Goal: Book appointment/travel/reservation

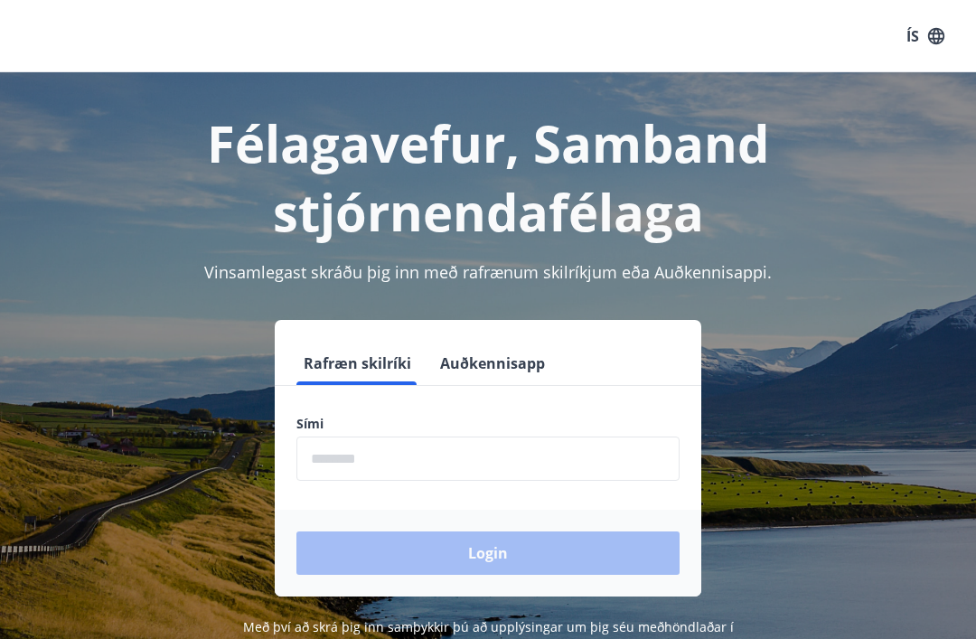
click at [444, 463] on input "phone" at bounding box center [487, 458] width 383 height 44
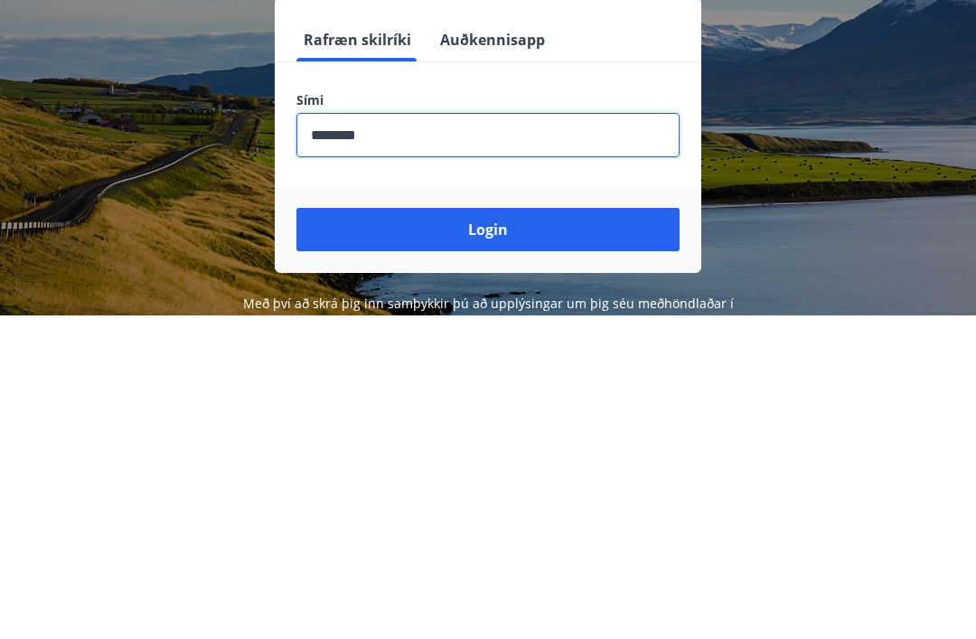
type input "********"
click at [564, 531] on button "Login" at bounding box center [487, 552] width 383 height 43
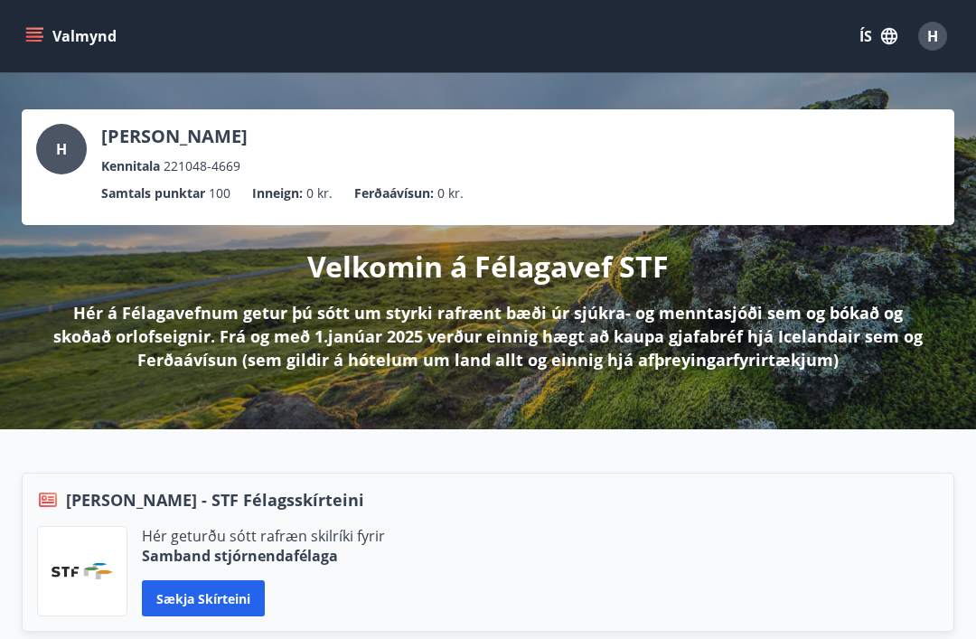
click at [50, 42] on button "Valmynd" at bounding box center [73, 36] width 102 height 33
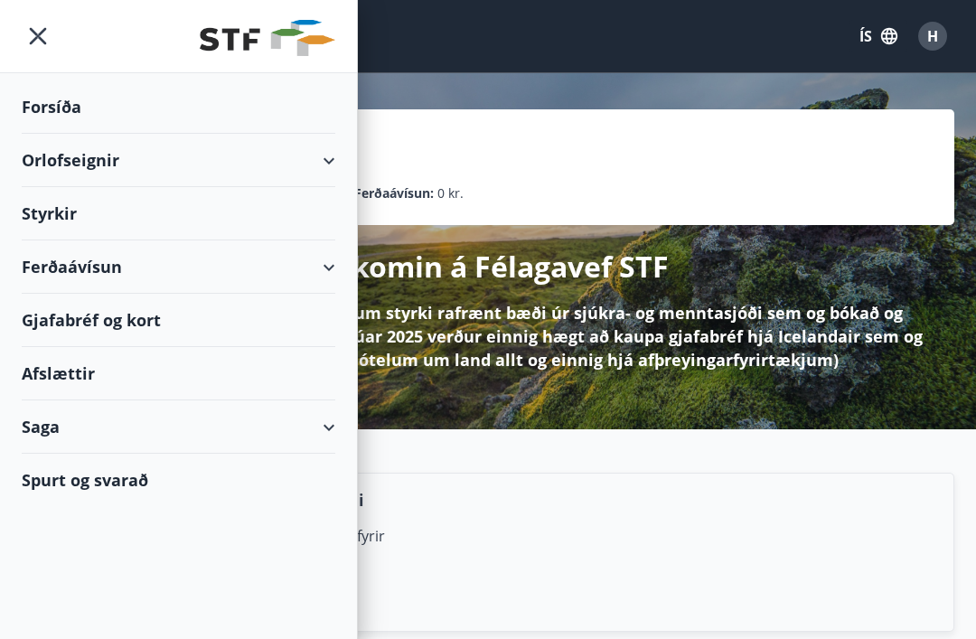
click at [337, 167] on icon at bounding box center [329, 161] width 22 height 22
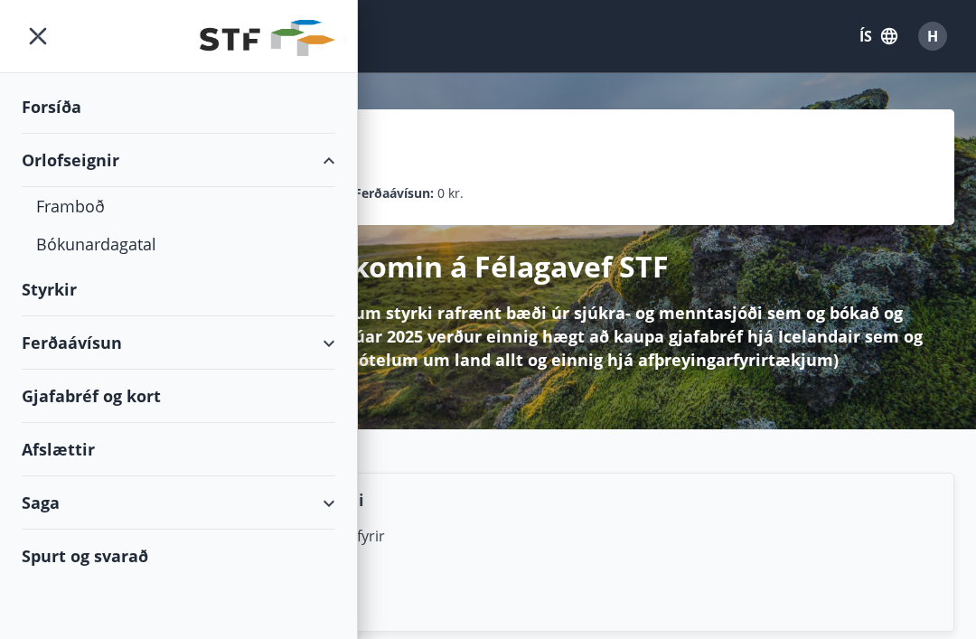
click at [191, 247] on div "Bókunardagatal" at bounding box center [178, 244] width 285 height 38
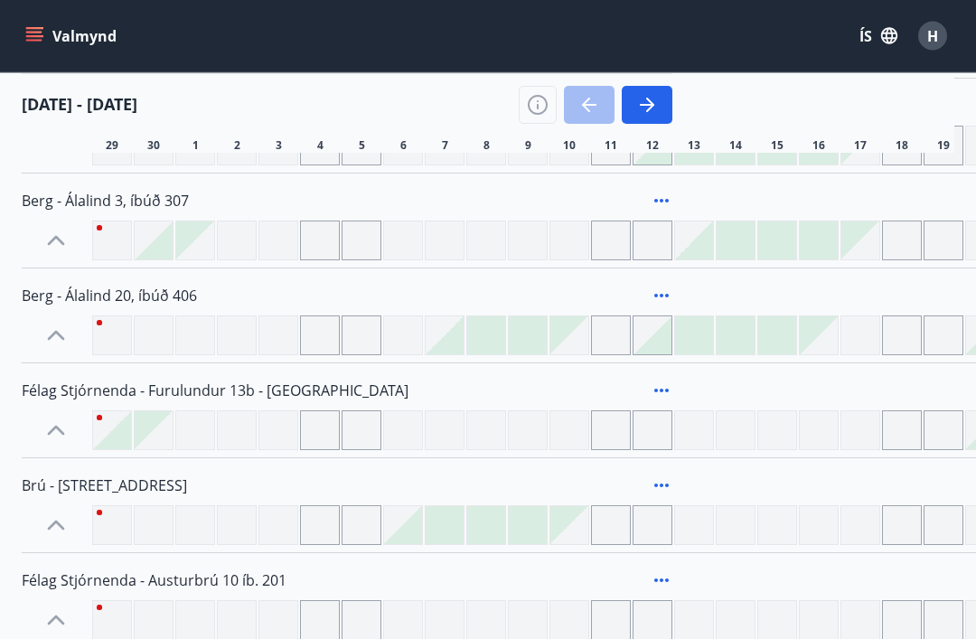
scroll to position [2394, 0]
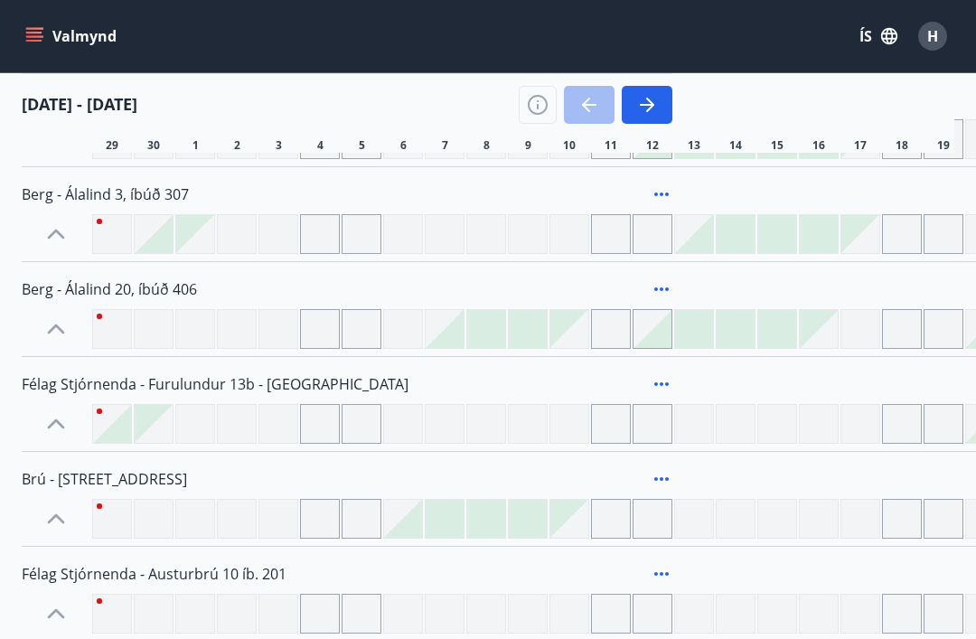
click at [572, 314] on div at bounding box center [569, 329] width 38 height 38
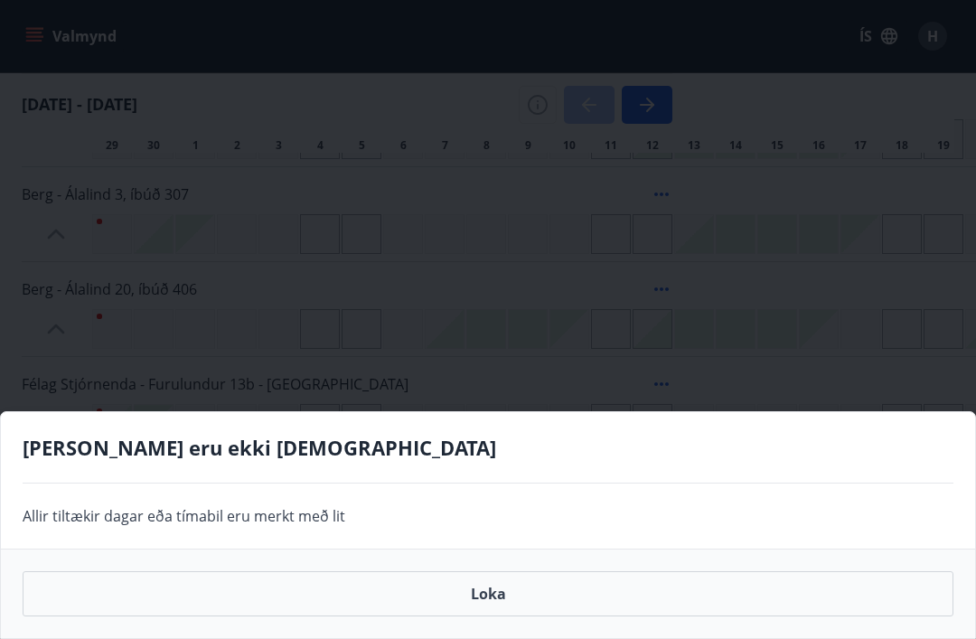
click at [650, 363] on div "Gráir dagar eru ekki bókanlegir Allir tiltækir dagar eða tímabil eru merkt með …" at bounding box center [488, 319] width 976 height 639
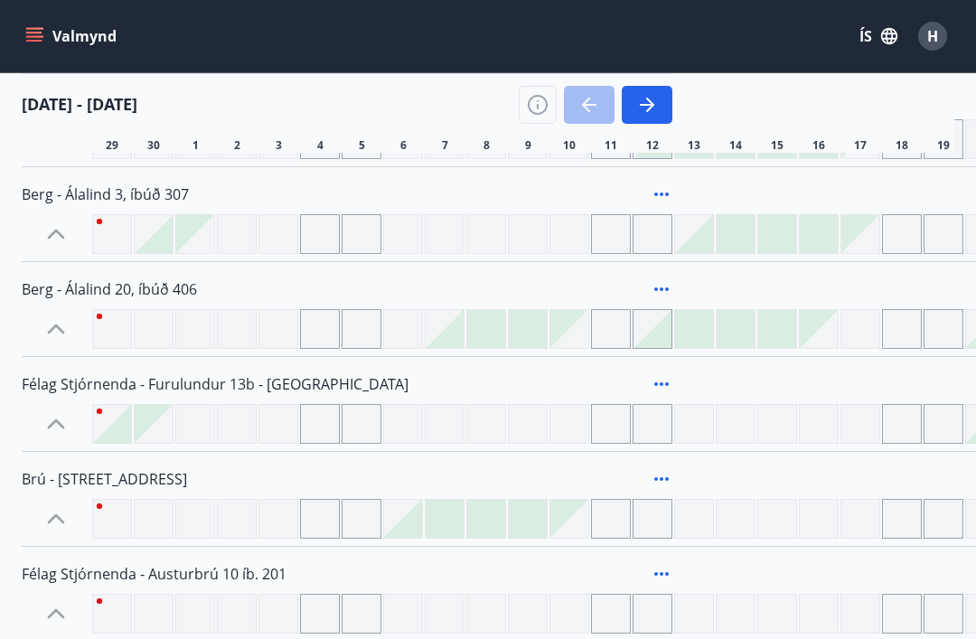
click at [477, 242] on div at bounding box center [486, 234] width 40 height 40
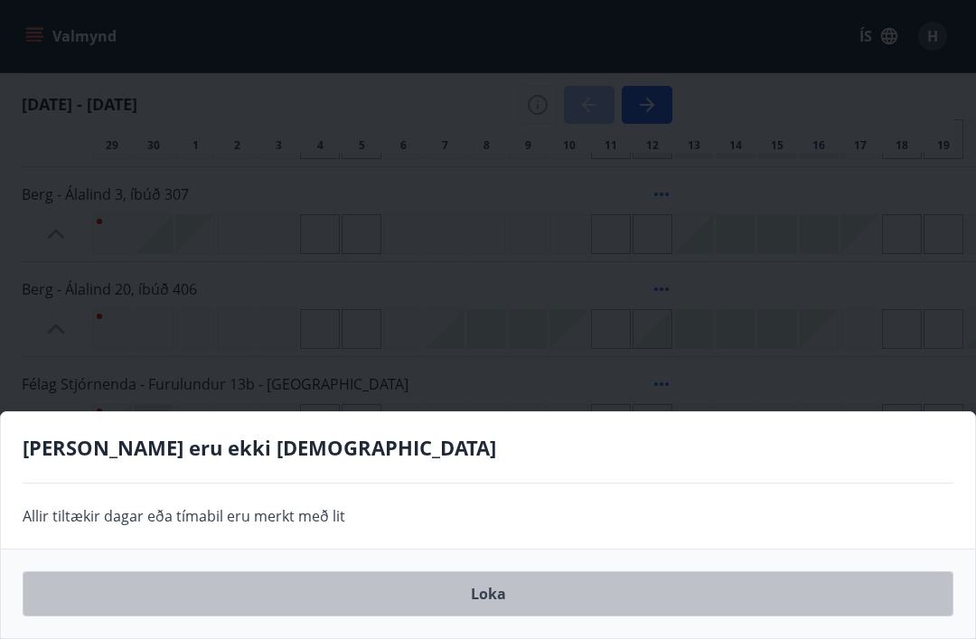
click at [508, 616] on button "Loka" at bounding box center [488, 593] width 930 height 45
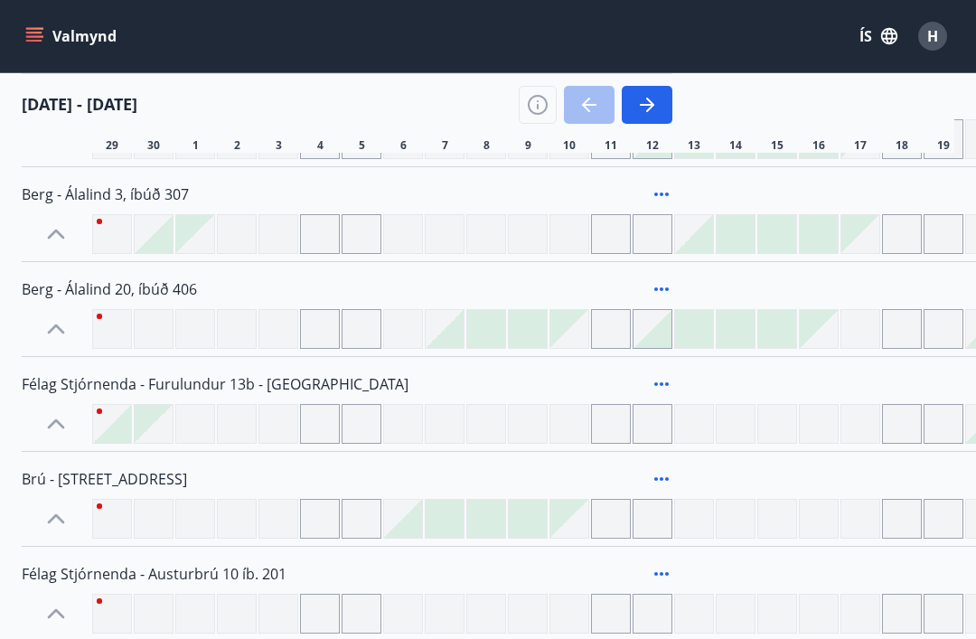
click at [540, 106] on icon "button" at bounding box center [538, 105] width 22 height 22
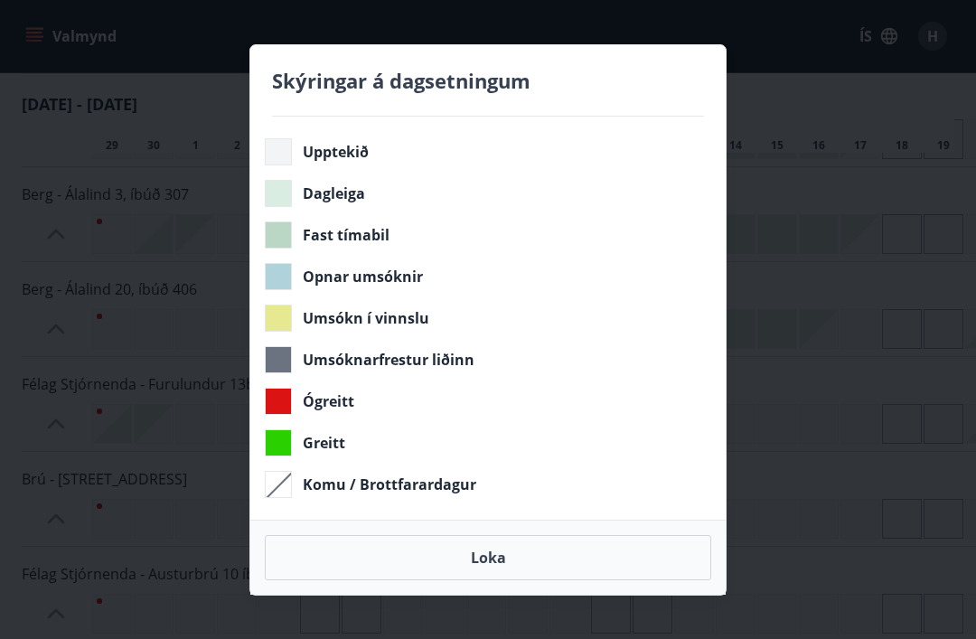
click at [526, 580] on button "Loka" at bounding box center [488, 557] width 446 height 45
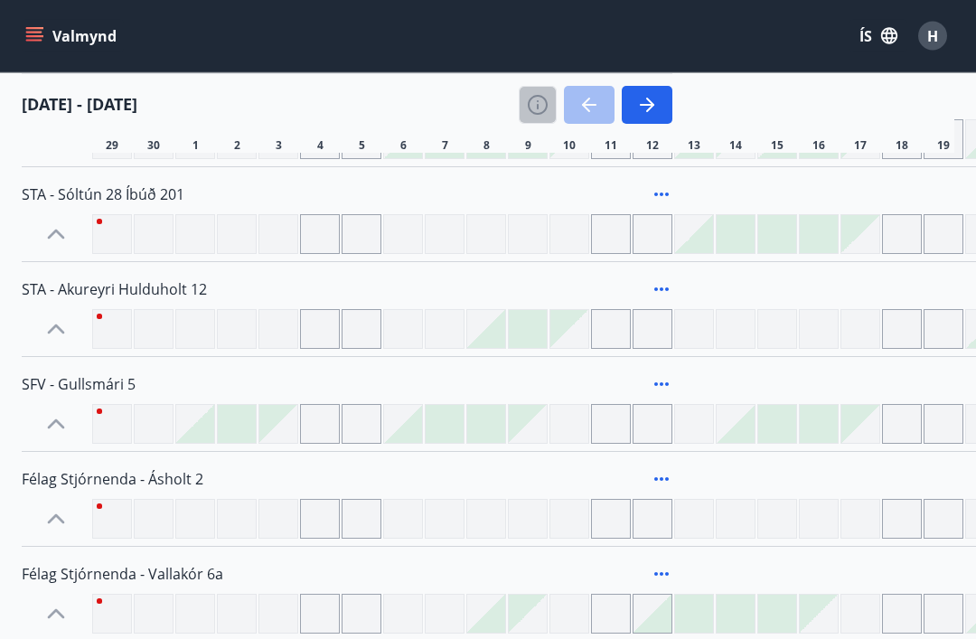
scroll to position [1825, 0]
click at [540, 111] on icon "button" at bounding box center [538, 105] width 22 height 22
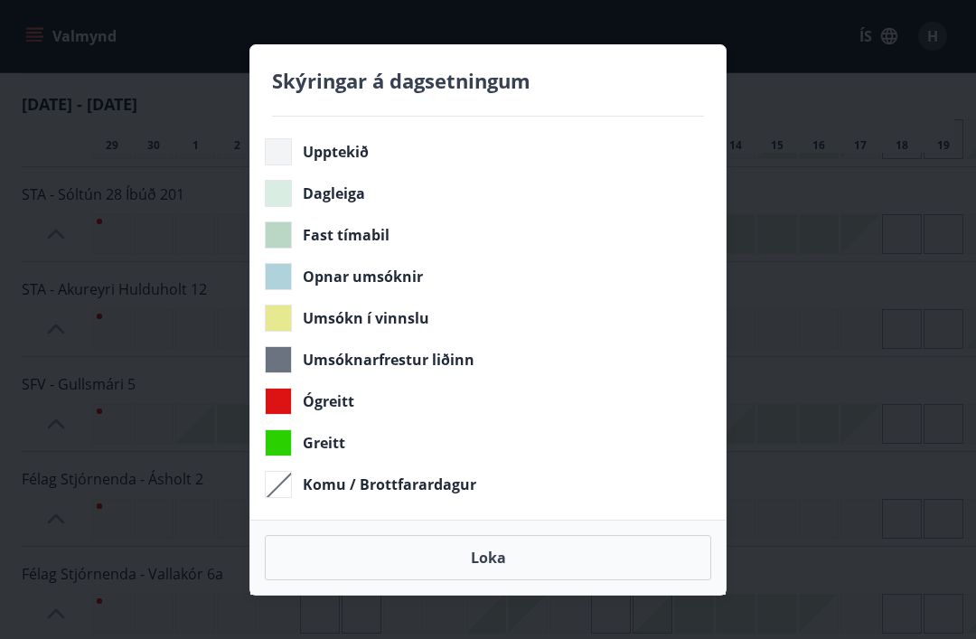
click at [793, 161] on div "Skýringar á dagsetningum Upptekið Dagleiga Fast tímabil Opnar umsóknir Umsókn í…" at bounding box center [488, 319] width 976 height 639
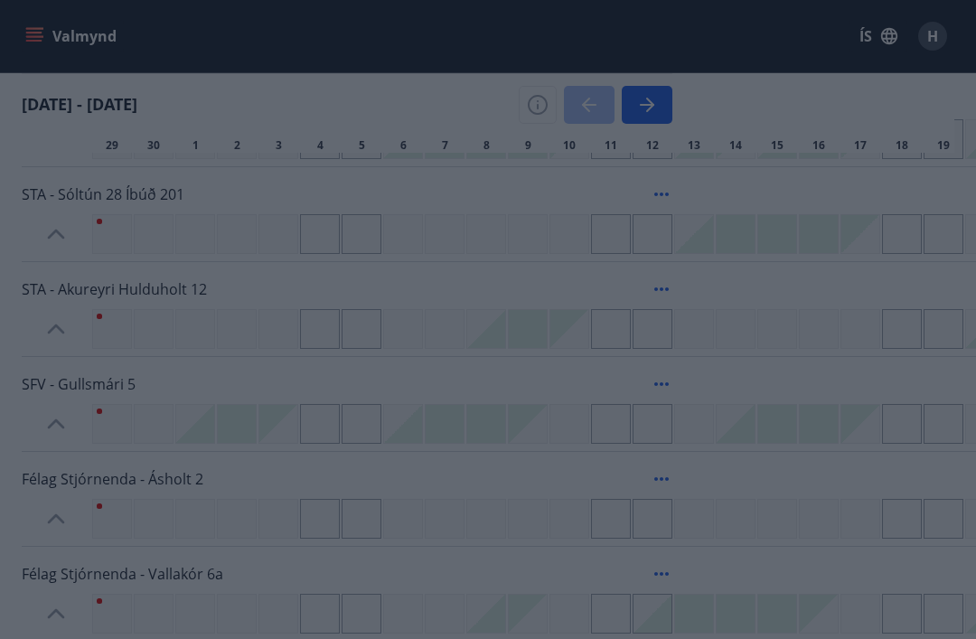
click at [533, 561] on button "Loka" at bounding box center [488, 557] width 446 height 45
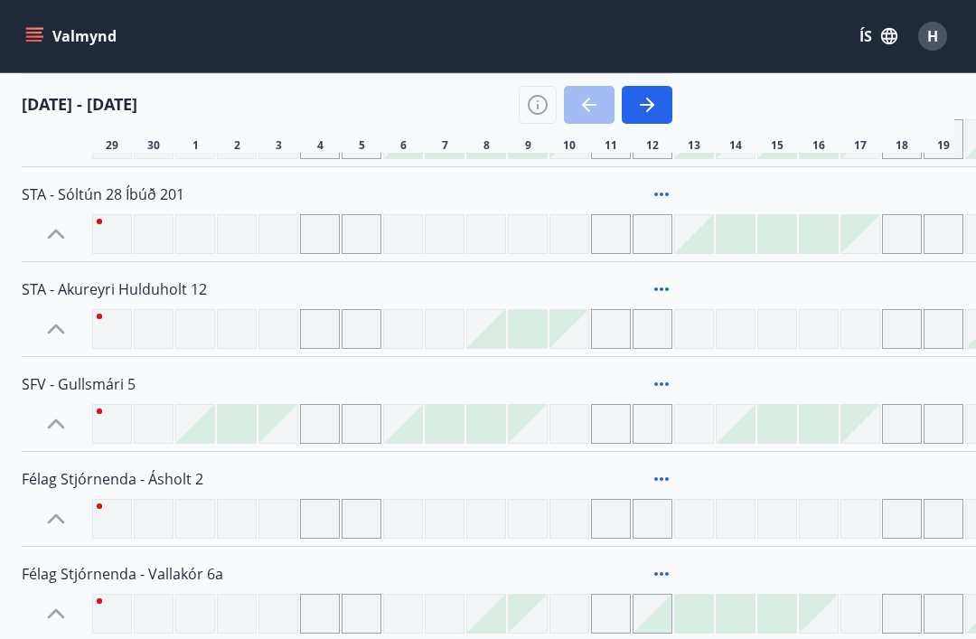
click at [537, 331] on div at bounding box center [528, 329] width 38 height 38
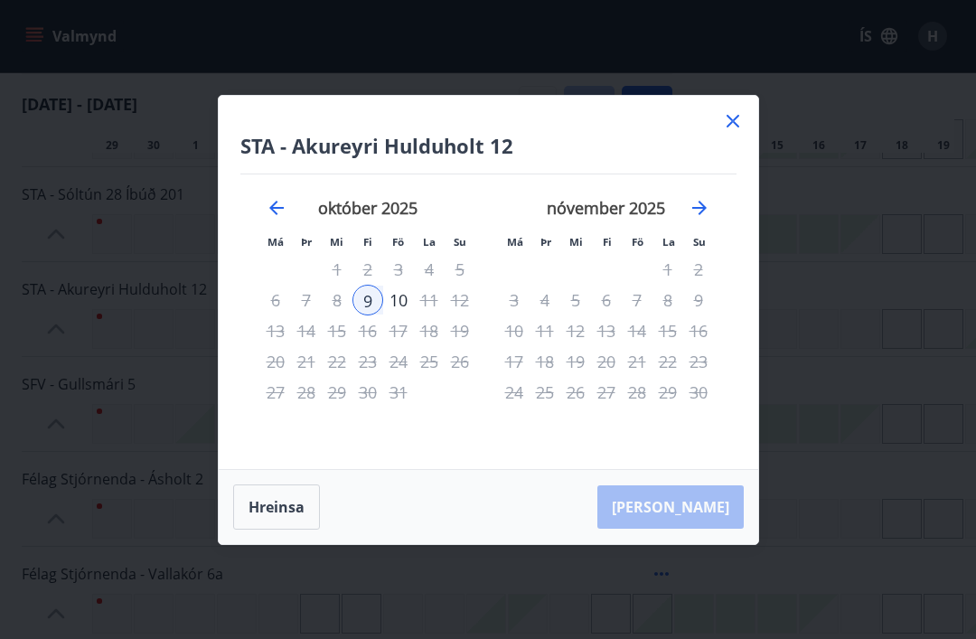
click at [737, 118] on icon at bounding box center [733, 121] width 22 height 22
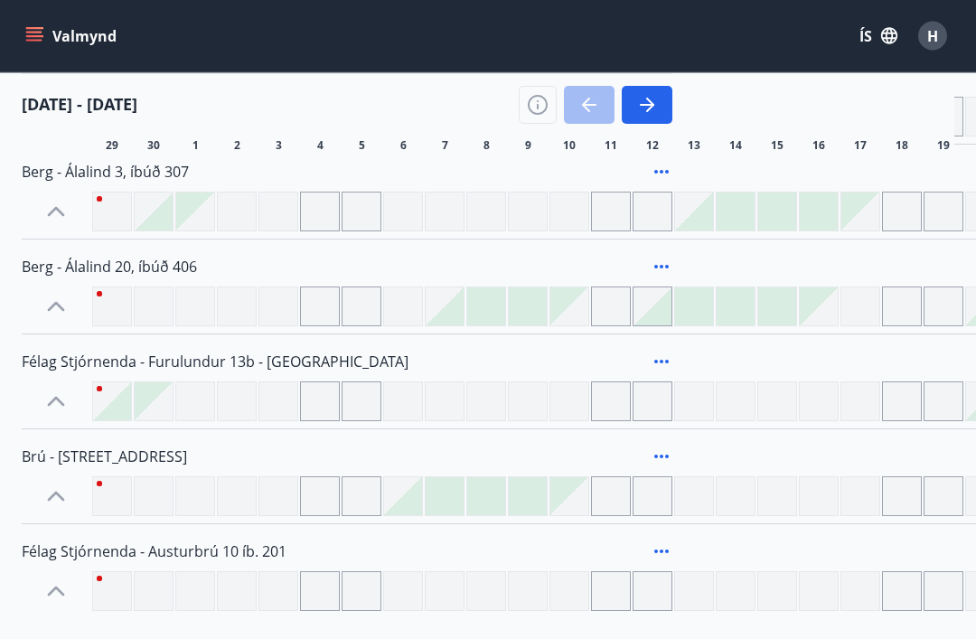
scroll to position [2415, 0]
click at [494, 303] on div at bounding box center [486, 307] width 38 height 38
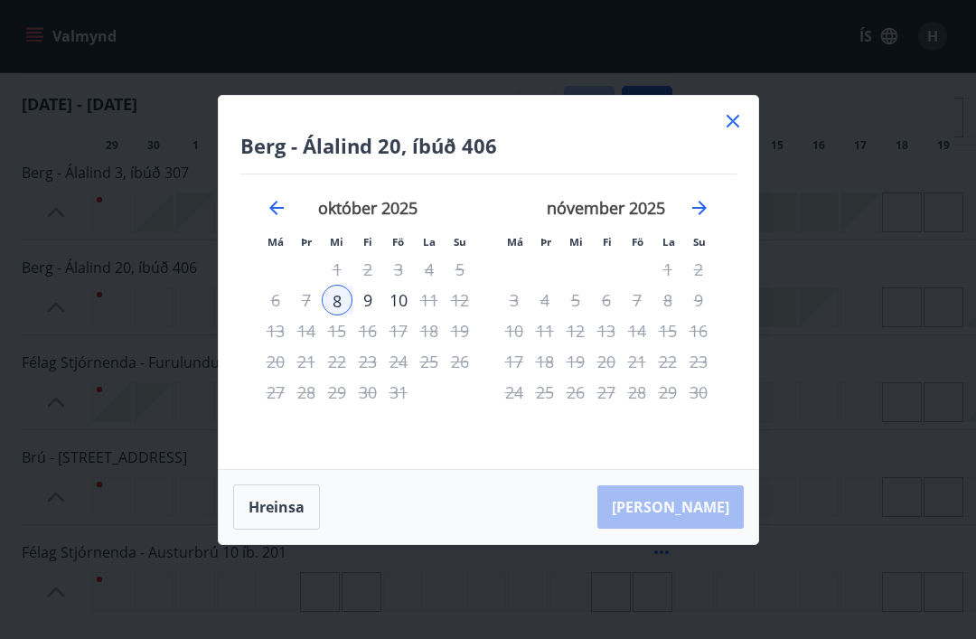
click at [749, 144] on div "Berg - Álalind 20, íbúð 406 Má Þr Mi Fi Fö La Su Má Þr Mi Fi Fö La Su september…" at bounding box center [488, 282] width 539 height 373
click at [738, 132] on icon at bounding box center [733, 121] width 22 height 22
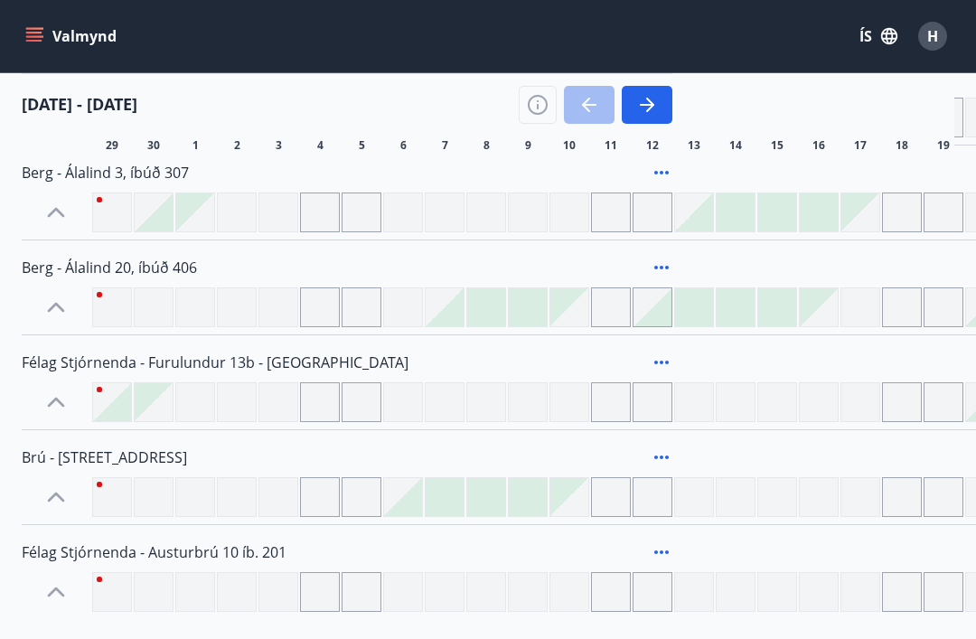
click at [742, 154] on div "Berg - Álalind 3, íbúð 307" at bounding box center [700, 189] width 1357 height 88
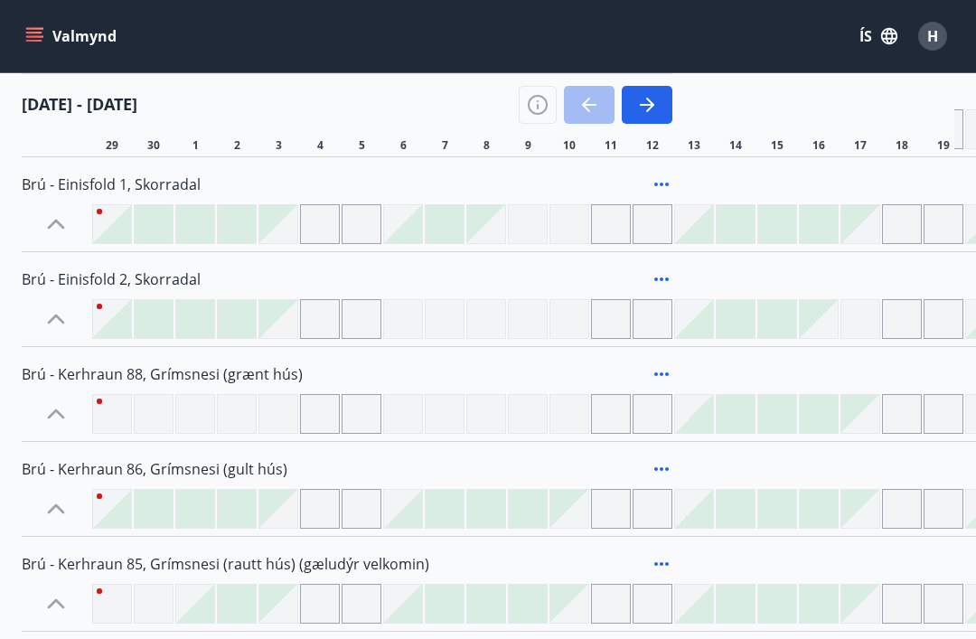
scroll to position [980, 0]
click at [937, 34] on span "H" at bounding box center [932, 36] width 11 height 20
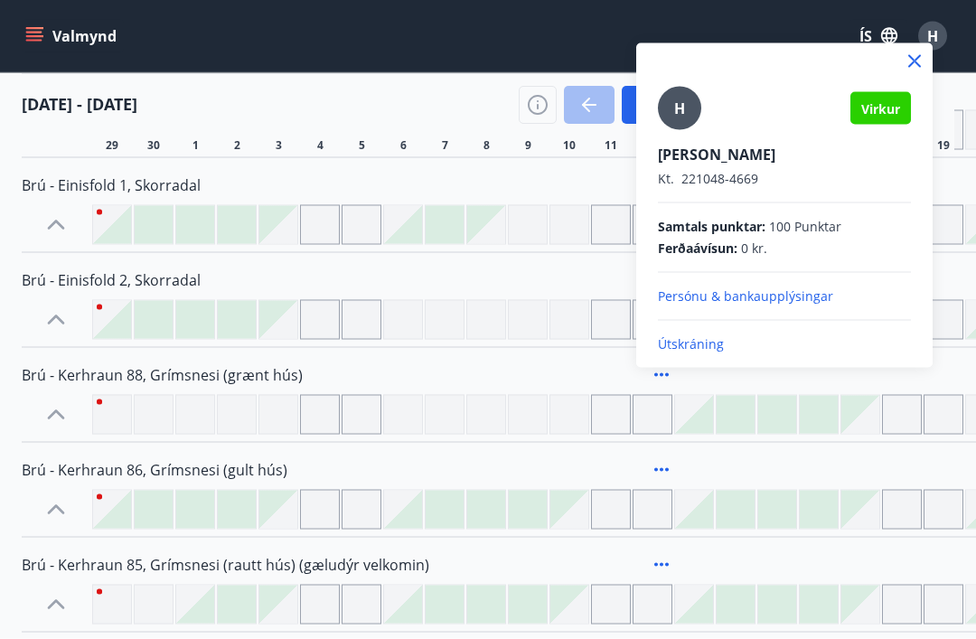
scroll to position [981, 0]
click at [701, 340] on p "Útskráning" at bounding box center [784, 344] width 253 height 18
